Goal: Task Accomplishment & Management: Use online tool/utility

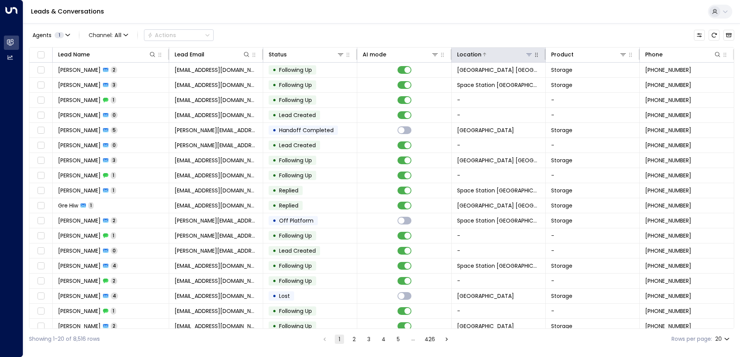
click at [527, 53] on icon at bounding box center [529, 54] width 6 height 6
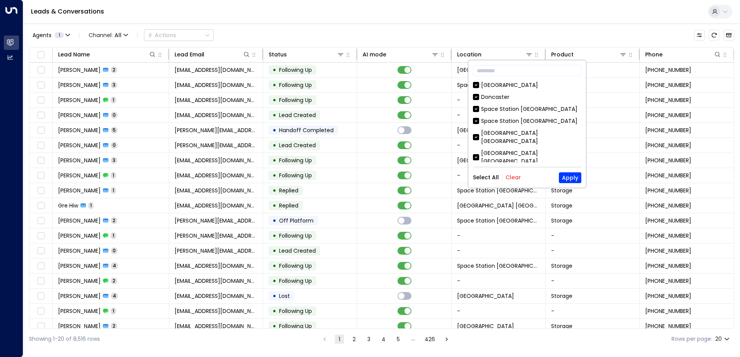
click at [516, 173] on div "Select All Clear Apply" at bounding box center [527, 178] width 108 height 11
click at [516, 175] on button "Clear" at bounding box center [512, 177] width 15 height 6
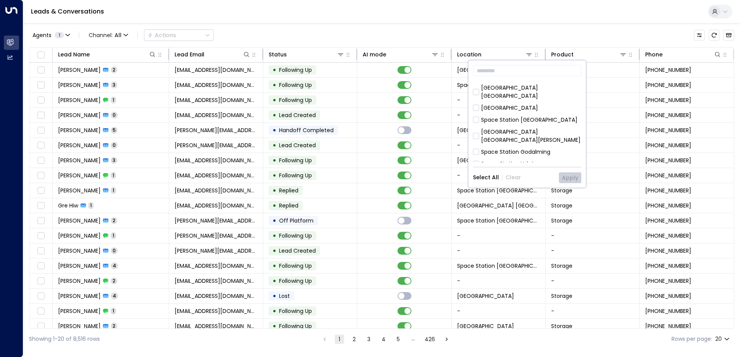
scroll to position [232, 0]
click at [528, 190] on div "[GEOGRAPHIC_DATA] [GEOGRAPHIC_DATA]" at bounding box center [531, 198] width 100 height 16
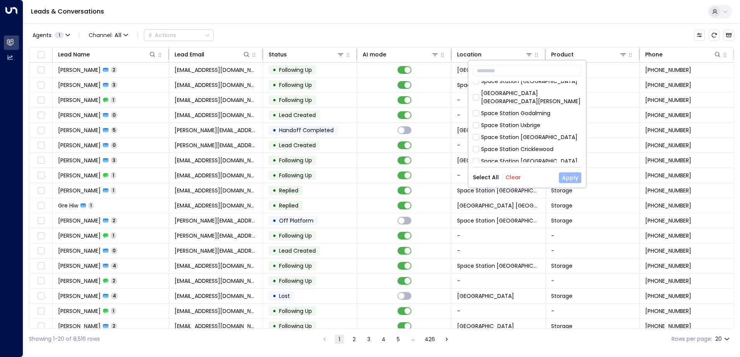
click at [568, 177] on button "Apply" at bounding box center [570, 178] width 22 height 11
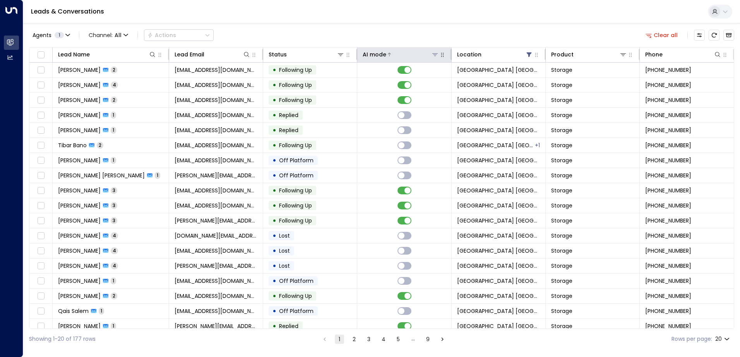
click at [406, 57] on div at bounding box center [412, 55] width 52 height 8
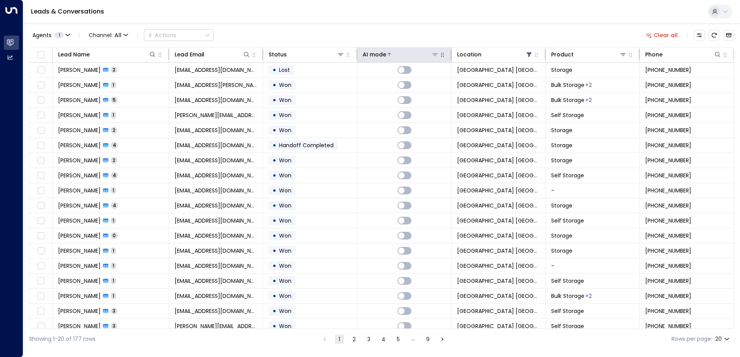
click at [406, 57] on div at bounding box center [412, 55] width 52 height 8
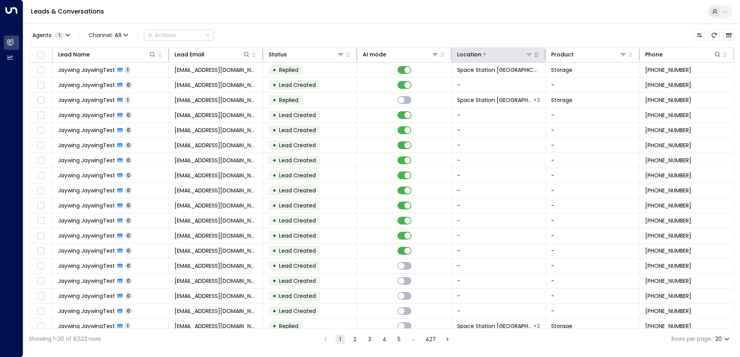
click at [528, 54] on icon at bounding box center [528, 54] width 5 height 3
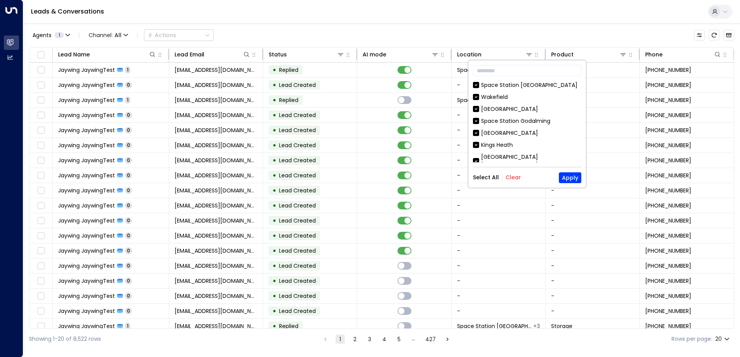
click at [513, 173] on div "Select All Clear Apply" at bounding box center [527, 178] width 108 height 11
click at [514, 176] on button "Clear" at bounding box center [512, 177] width 15 height 6
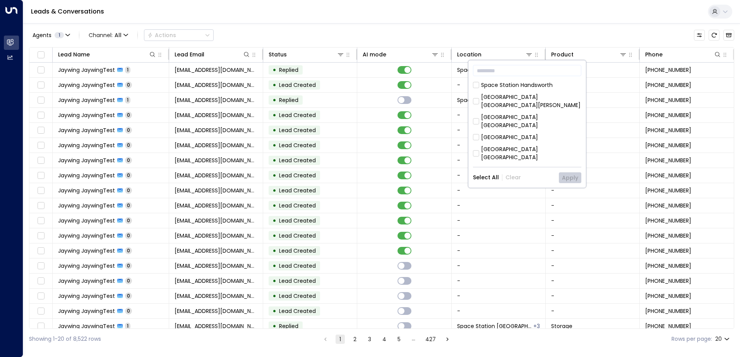
scroll to position [251, 0]
click at [536, 163] on div "[GEOGRAPHIC_DATA] [GEOGRAPHIC_DATA]" at bounding box center [531, 171] width 100 height 16
click at [568, 173] on button "Apply" at bounding box center [570, 178] width 22 height 11
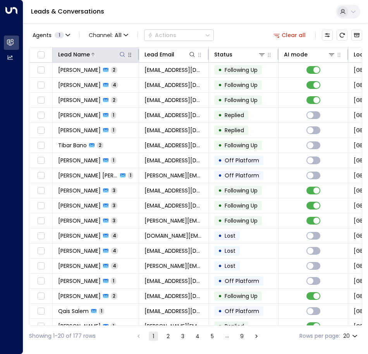
click at [122, 51] on icon at bounding box center [122, 54] width 6 height 6
type input "****"
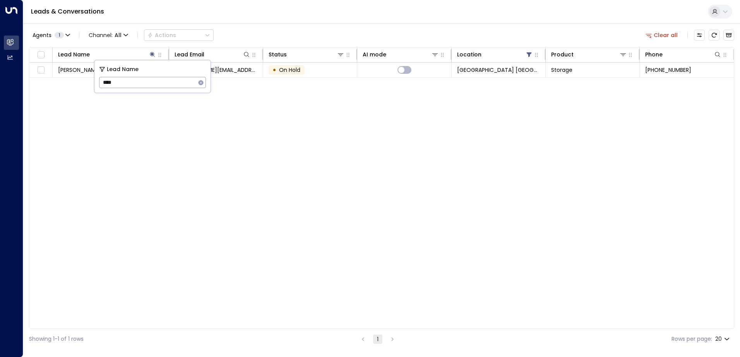
click at [327, 27] on div "Agents 1 Channel: All Actions Clear all Lead Name Lead Email Status AI mode Loc…" at bounding box center [381, 186] width 705 height 327
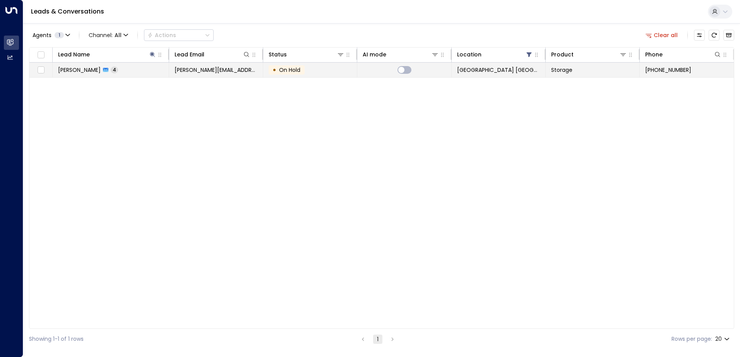
click at [308, 69] on td "• On Hold" at bounding box center [310, 70] width 94 height 15
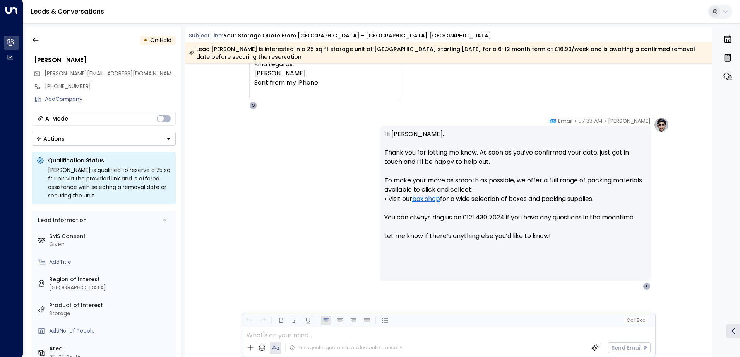
scroll to position [726, 0]
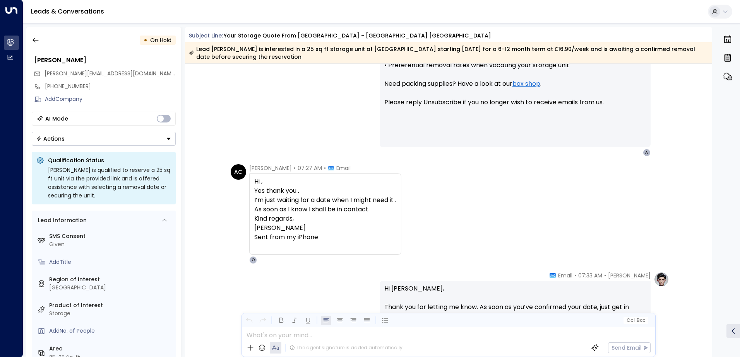
click at [43, 36] on div "• On Hold" at bounding box center [104, 40] width 144 height 14
click at [40, 42] on button "button" at bounding box center [36, 40] width 14 height 14
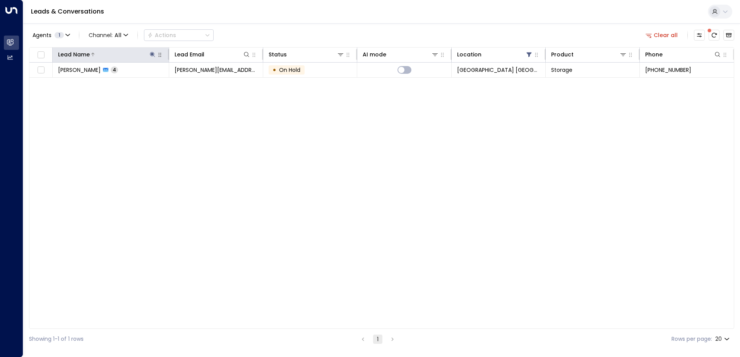
click at [150, 58] on button at bounding box center [153, 55] width 8 height 8
click at [200, 83] on icon "button" at bounding box center [200, 82] width 5 height 5
drag, startPoint x: 195, startPoint y: 117, endPoint x: 168, endPoint y: 280, distance: 165.0
click at [193, 119] on div "Lead Name Lead Email Status AI mode Location Product Phone Andrew Cook 4 Andrew…" at bounding box center [381, 188] width 705 height 282
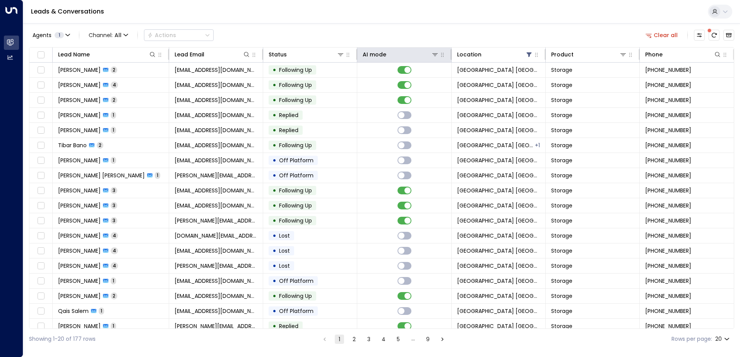
click at [381, 62] on th "AI mode" at bounding box center [404, 55] width 94 height 15
drag, startPoint x: 381, startPoint y: 62, endPoint x: 384, endPoint y: 57, distance: 5.7
click at [384, 57] on div "AI mode" at bounding box center [374, 54] width 24 height 9
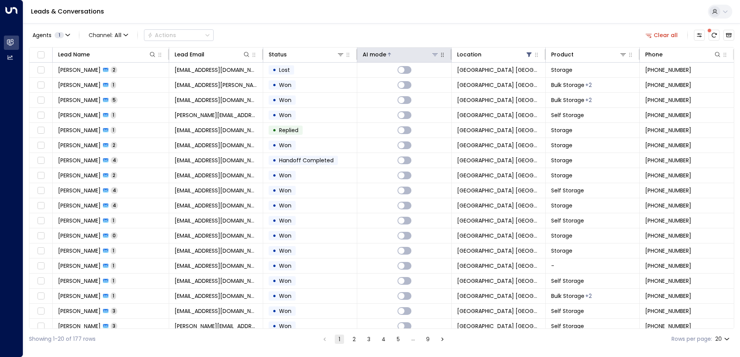
click at [384, 57] on div "AI mode" at bounding box center [374, 54] width 24 height 9
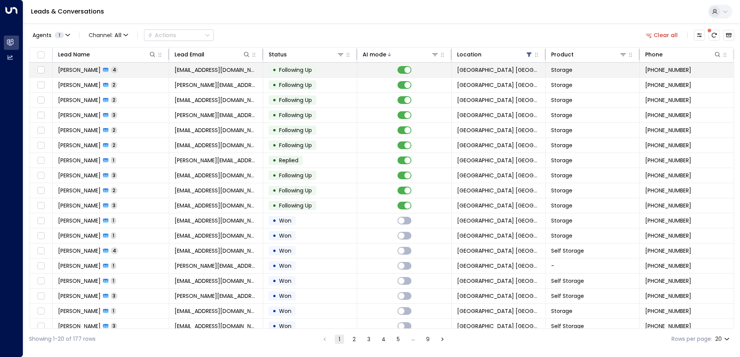
click at [369, 73] on td at bounding box center [404, 70] width 94 height 15
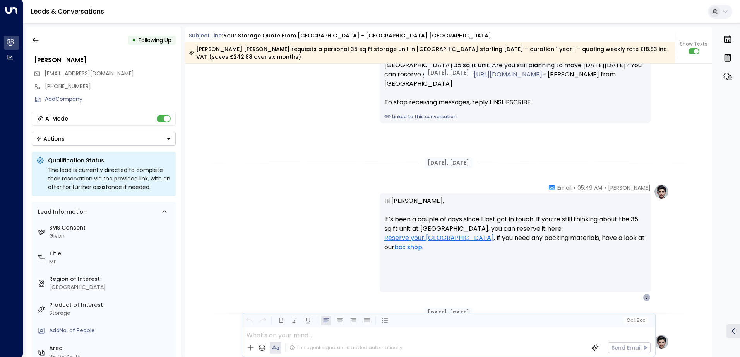
scroll to position [778, 0]
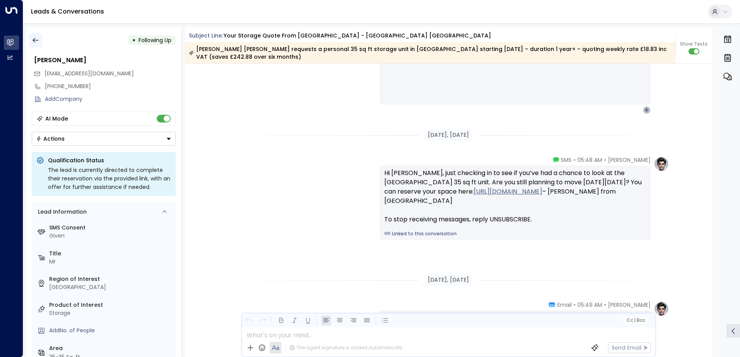
click at [36, 43] on icon "button" at bounding box center [36, 40] width 8 height 8
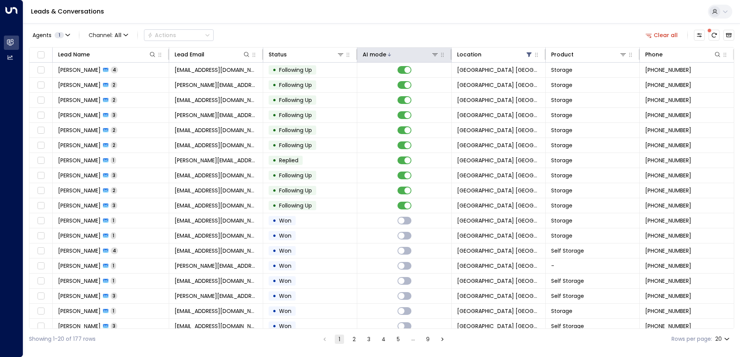
drag, startPoint x: 392, startPoint y: 38, endPoint x: 387, endPoint y: 48, distance: 11.4
click at [392, 38] on div "Agents 1 Channel: All Actions Clear all" at bounding box center [381, 35] width 705 height 16
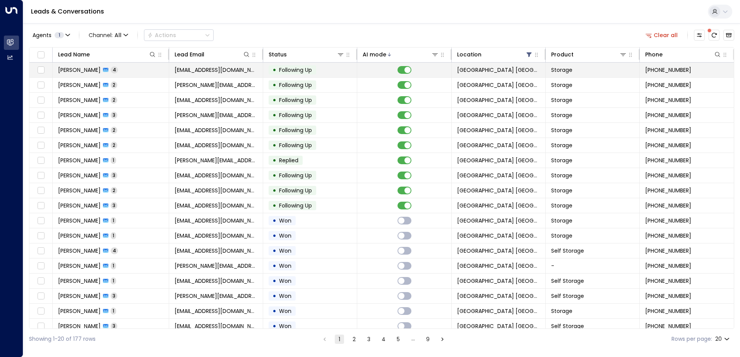
click at [379, 70] on td at bounding box center [404, 70] width 94 height 15
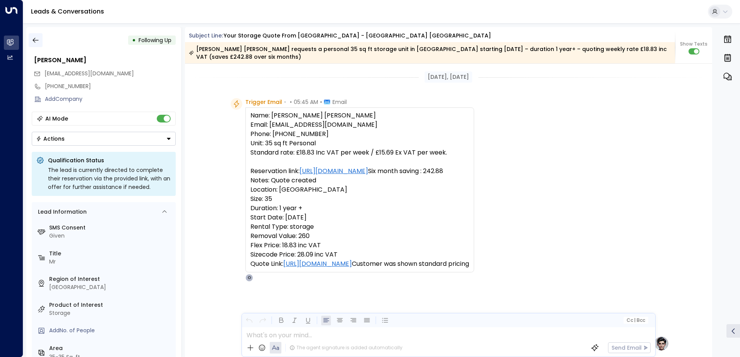
click at [34, 45] on button "button" at bounding box center [36, 40] width 14 height 14
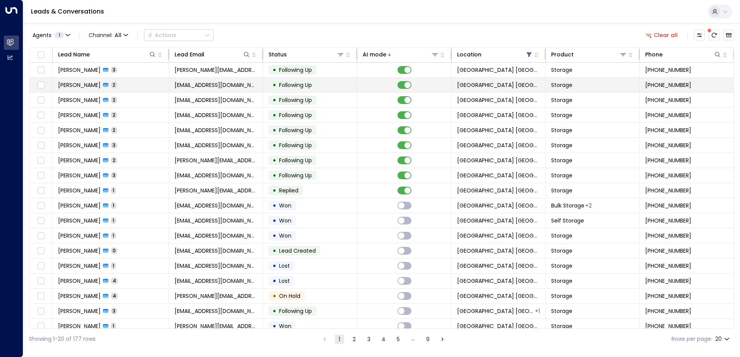
click at [677, 90] on td "[PHONE_NUMBER]" at bounding box center [686, 85] width 94 height 15
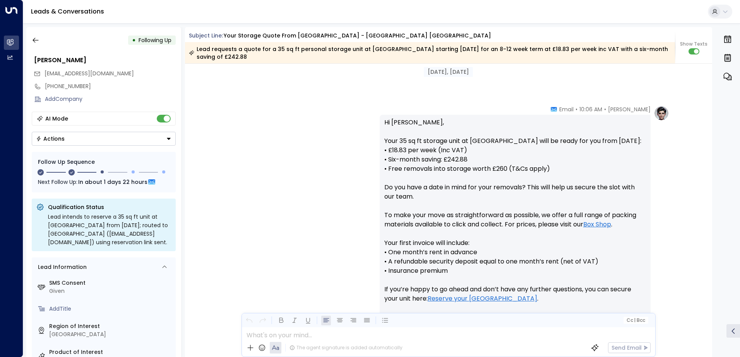
scroll to position [354, 0]
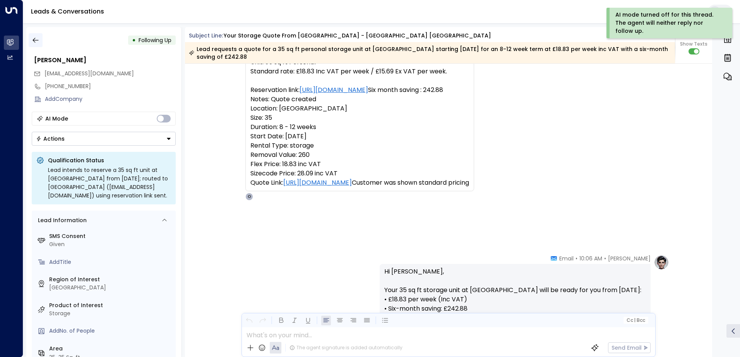
click at [40, 45] on button "button" at bounding box center [36, 40] width 14 height 14
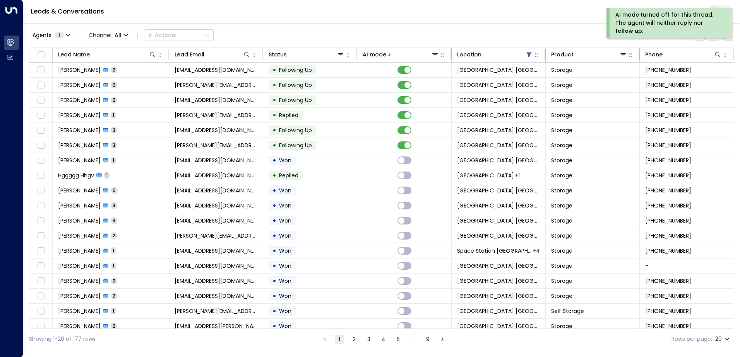
click at [414, 0] on html "AI mode turned off for this thread. The agent will neither reply nor follow up.…" at bounding box center [370, 175] width 740 height 350
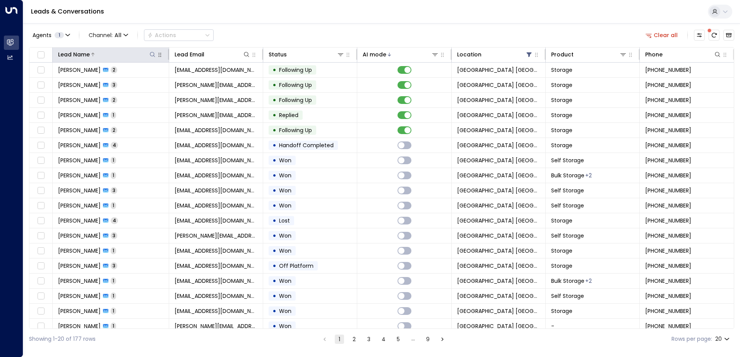
click at [151, 53] on icon at bounding box center [152, 54] width 6 height 6
type input "******"
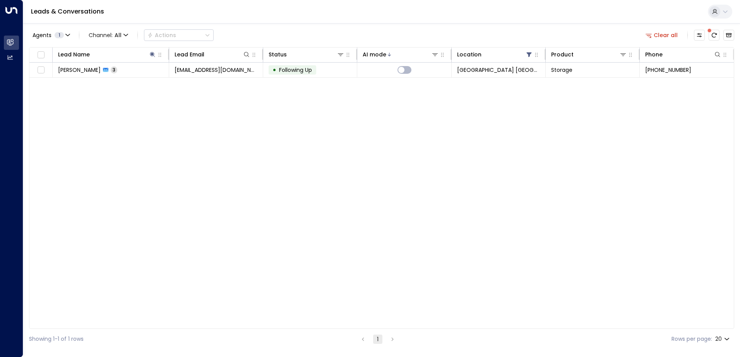
click at [331, 32] on div "Agents 1 Channel: All Actions Clear all" at bounding box center [381, 35] width 705 height 16
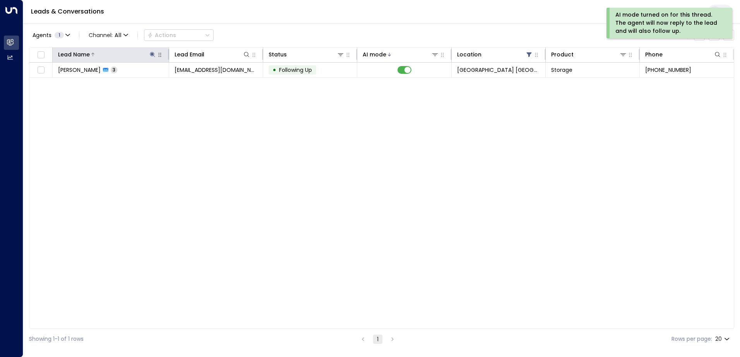
click at [153, 53] on icon at bounding box center [152, 54] width 5 height 5
click at [152, 55] on icon at bounding box center [152, 54] width 5 height 5
click at [201, 84] on icon "button" at bounding box center [200, 82] width 5 height 5
click at [292, 21] on div "Leads & Conversations" at bounding box center [381, 12] width 716 height 24
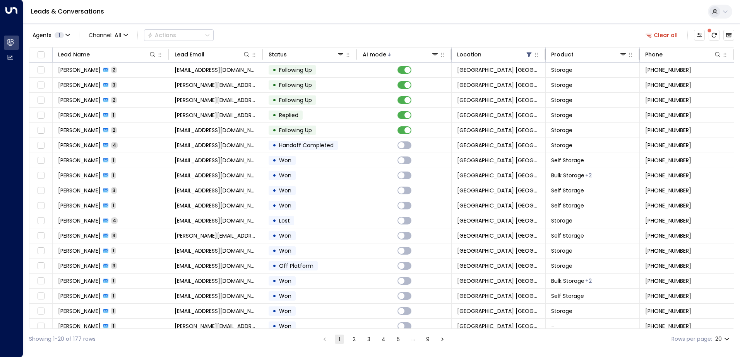
click at [633, 26] on div "AI mode turned on for this thread. The agent will now reply to the lead and wil…" at bounding box center [370, 175] width 740 height 350
